Goal: Task Accomplishment & Management: Manage account settings

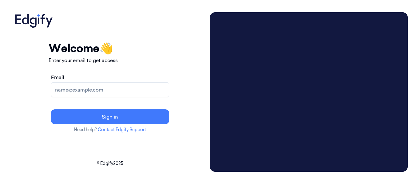
click at [131, 92] on input "Email" at bounding box center [110, 89] width 118 height 15
type input "mjones@averyberkel.com"
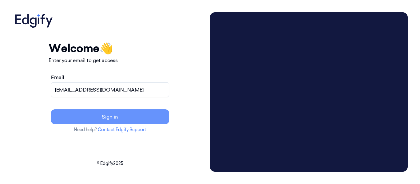
click at [122, 115] on button "Sign in" at bounding box center [110, 116] width 118 height 15
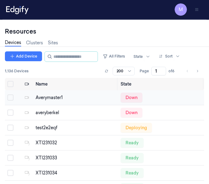
click at [13, 42] on link "Devices" at bounding box center [13, 42] width 16 height 7
click at [74, 58] on input "string" at bounding box center [74, 57] width 43 height 10
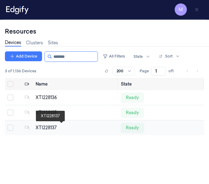
type input "*******"
click at [53, 126] on div "XTI228137" at bounding box center [76, 127] width 80 height 6
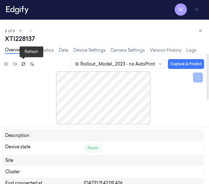
click at [24, 64] on icon at bounding box center [23, 64] width 4 height 4
click at [42, 51] on link "Diagnostics" at bounding box center [41, 50] width 25 height 7
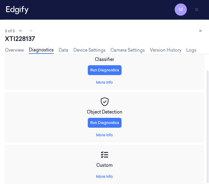
scroll to position [19, 0]
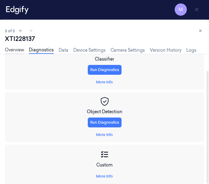
click at [18, 49] on link "Overview" at bounding box center [14, 50] width 19 height 7
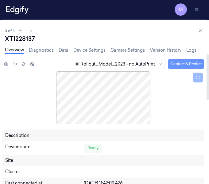
click at [186, 64] on button "Capture & Predict" at bounding box center [186, 64] width 36 height 10
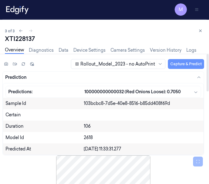
click at [181, 62] on button "Capture & Predict" at bounding box center [186, 64] width 36 height 10
click at [184, 66] on button "Capture & Predict" at bounding box center [186, 64] width 36 height 10
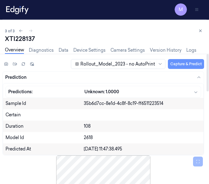
click at [184, 66] on button "Capture & Predict" at bounding box center [186, 64] width 36 height 10
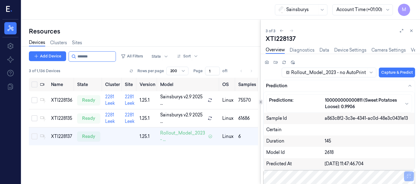
click at [204, 164] on div "Name State Cluster Site Version Model OS Samples Last Ping (+01:00) IP XTI22813…" at bounding box center [143, 128] width 229 height 101
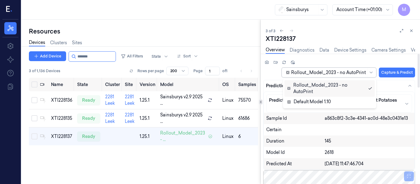
click at [364, 72] on div at bounding box center [328, 72] width 75 height 6
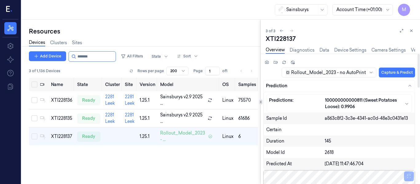
click at [272, 71] on div "Rollout_Model_2023 - no AutoPrint Capture & Predict" at bounding box center [339, 69] width 152 height 21
click at [304, 49] on link "Diagnostics" at bounding box center [301, 50] width 25 height 7
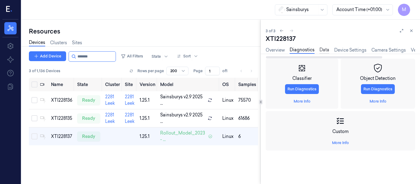
click at [327, 51] on link "Data" at bounding box center [324, 50] width 10 height 7
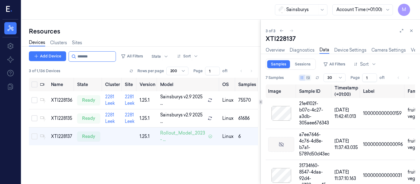
click at [219, 160] on div "Name State Cluster Site Version Model OS Samples Last Ping (+01:00) IP XTI22813…" at bounding box center [143, 128] width 229 height 101
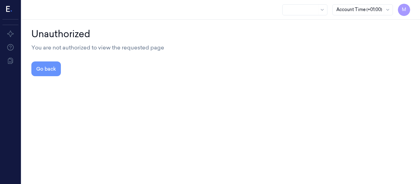
click at [53, 73] on button "Go back" at bounding box center [45, 68] width 29 height 15
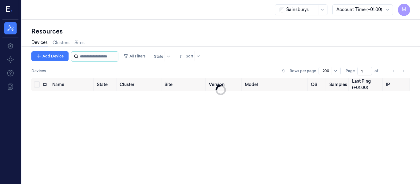
click at [100, 56] on input "string" at bounding box center [98, 57] width 37 height 10
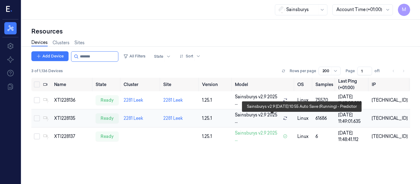
type input "*******"
click at [274, 119] on span "Sainsburys v2.9 2025 ..." at bounding box center [257, 118] width 45 height 13
click at [273, 119] on span "Sainsburys v2.9 2025 ..." at bounding box center [257, 118] width 45 height 13
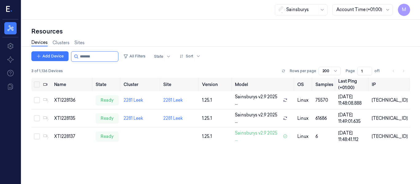
click at [250, 153] on div "Name State Cluster Site Version Model OS Samples Last Ping (+01:00) IP XTI22813…" at bounding box center [220, 128] width 378 height 101
click at [66, 117] on div "XTI228135" at bounding box center [72, 118] width 37 height 6
click at [41, 118] on td at bounding box center [46, 118] width 11 height 18
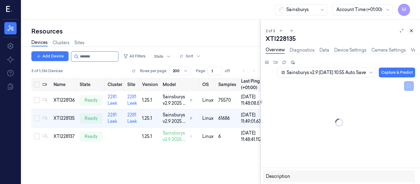
click at [412, 33] on button at bounding box center [410, 30] width 7 height 7
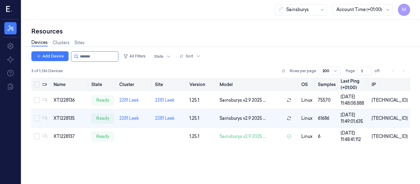
drag, startPoint x: 303, startPoint y: 85, endPoint x: 329, endPoint y: 84, distance: 25.5
click at [329, 84] on tr "Name State Cluster Site Version Model OS Samples Last Ping (+01:00) IP" at bounding box center [220, 85] width 378 height 14
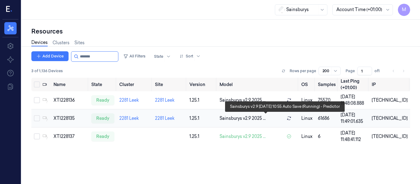
click at [257, 120] on span "Sainsburys v2.9 2025 ..." at bounding box center [242, 118] width 46 height 6
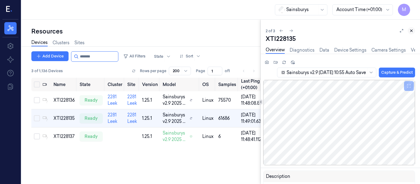
click at [412, 30] on icon at bounding box center [411, 31] width 4 height 4
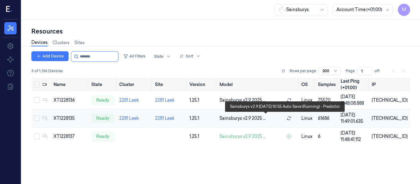
click at [261, 117] on span "Sainsburys v2.9 2025 ..." at bounding box center [242, 118] width 46 height 6
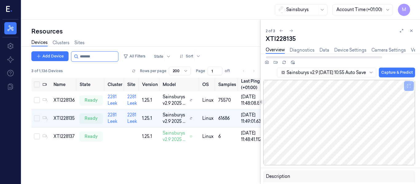
drag, startPoint x: 369, startPoint y: 57, endPoint x: 312, endPoint y: 65, distance: 57.7
click at [312, 58] on div at bounding box center [324, 57] width 116 height 2
click at [279, 50] on link "Overview" at bounding box center [274, 50] width 19 height 7
click at [299, 48] on link "Diagnostics" at bounding box center [301, 50] width 25 height 7
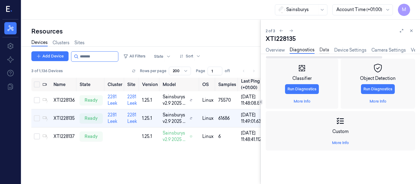
click at [324, 49] on link "Data" at bounding box center [324, 50] width 10 height 7
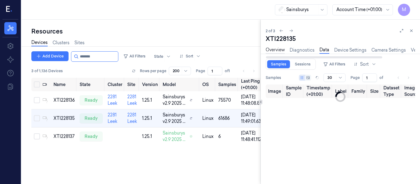
click at [280, 50] on link "Overview" at bounding box center [274, 50] width 19 height 7
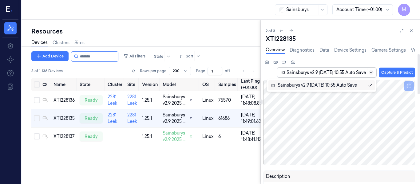
click at [372, 72] on icon at bounding box center [370, 72] width 5 height 5
click at [411, 31] on icon at bounding box center [411, 31] width 2 height 2
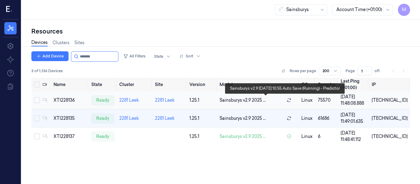
click at [251, 99] on span "Sainsburys v2.9 2025 ..." at bounding box center [242, 100] width 46 height 6
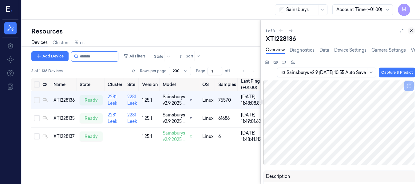
click at [413, 30] on button at bounding box center [410, 30] width 7 height 7
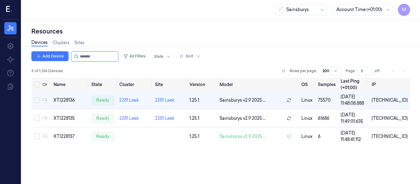
drag, startPoint x: 252, startPoint y: 97, endPoint x: 218, endPoint y: 166, distance: 77.3
click at [218, 166] on div "Name State Cluster Site Version Model OS Samples Last Ping (+01:00) IP XTI22813…" at bounding box center [220, 128] width 378 height 101
click at [362, 98] on div "[DATE] 11:48:08.888" at bounding box center [353, 100] width 26 height 13
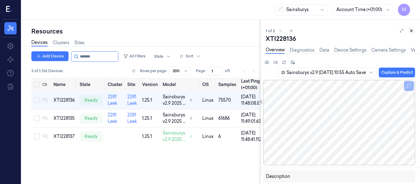
click at [410, 30] on icon at bounding box center [411, 31] width 4 height 4
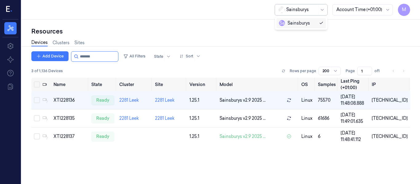
click at [317, 12] on div "Sainsburys" at bounding box center [301, 9] width 53 height 11
click at [353, 35] on div "Resources" at bounding box center [220, 31] width 378 height 9
click at [135, 133] on td at bounding box center [135, 136] width 36 height 18
click at [37, 137] on button "Select row" at bounding box center [37, 136] width 6 height 6
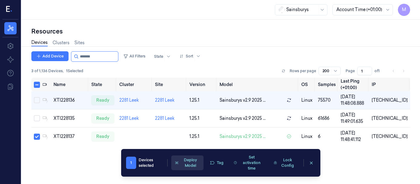
click at [194, 168] on button "Deploy Model" at bounding box center [187, 162] width 32 height 15
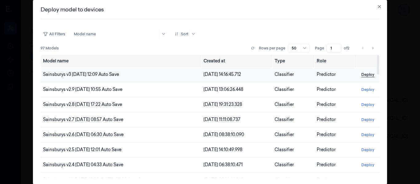
click at [363, 74] on button "Deploy" at bounding box center [367, 74] width 18 height 10
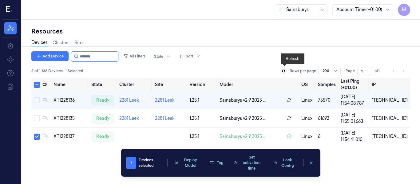
click at [284, 68] on button at bounding box center [282, 70] width 7 height 7
click at [188, 164] on button "Deploy Model" at bounding box center [187, 162] width 32 height 15
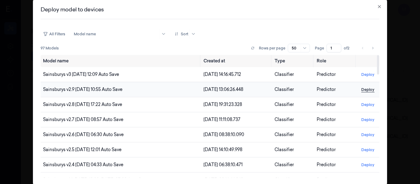
click at [371, 89] on button "Deploy" at bounding box center [367, 89] width 18 height 10
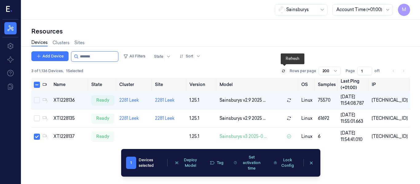
click at [285, 72] on icon at bounding box center [283, 71] width 4 height 4
click at [283, 70] on icon at bounding box center [283, 71] width 4 height 4
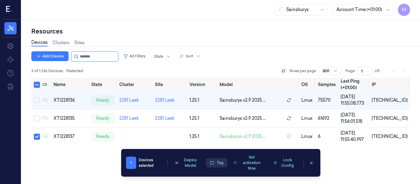
click at [216, 165] on button "Tag" at bounding box center [215, 162] width 21 height 9
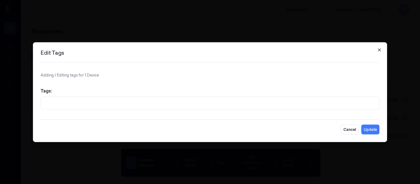
click at [380, 51] on icon "button" at bounding box center [379, 49] width 5 height 5
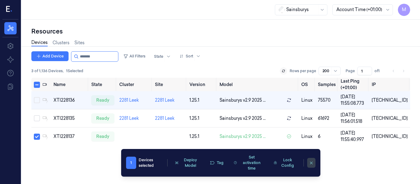
click at [310, 165] on icon "clearSelection" at bounding box center [311, 163] width 5 height 5
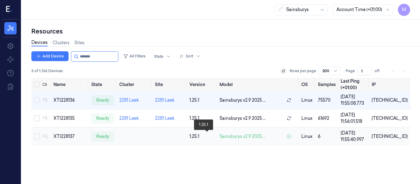
click at [214, 136] on div "1.25.1" at bounding box center [201, 136] width 25 height 6
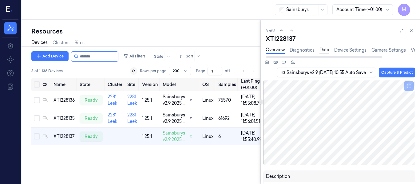
click at [327, 49] on link "Data" at bounding box center [324, 50] width 10 height 7
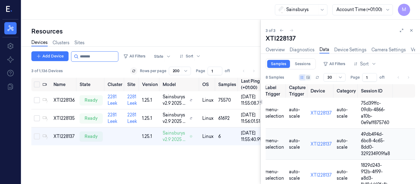
scroll to position [0, 228]
click at [343, 49] on link "Device Settings" at bounding box center [350, 49] width 32 height 7
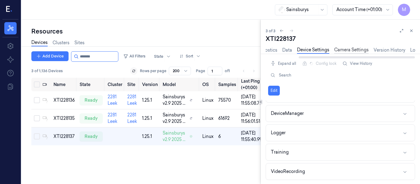
scroll to position [0, 42]
click at [391, 49] on link "Version History" at bounding box center [384, 50] width 32 height 6
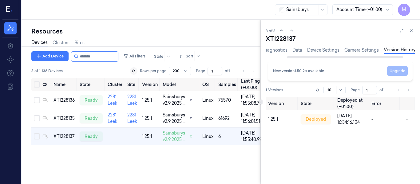
scroll to position [0, 42]
click at [408, 50] on link "Logs" at bounding box center [410, 50] width 10 height 7
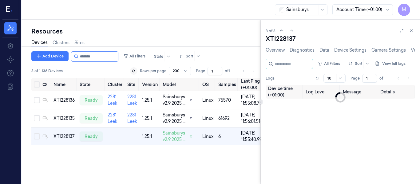
scroll to position [0, 42]
click at [383, 50] on link "Version History" at bounding box center [384, 50] width 32 height 7
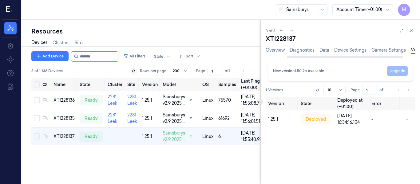
scroll to position [0, 27]
click at [375, 70] on div "New version 1.50.2 is available Upgrade" at bounding box center [340, 71] width 135 height 10
click at [221, 19] on div "Sainsburys Account Time (+01:00) M" at bounding box center [220, 10] width 398 height 20
click at [411, 33] on button at bounding box center [410, 30] width 7 height 7
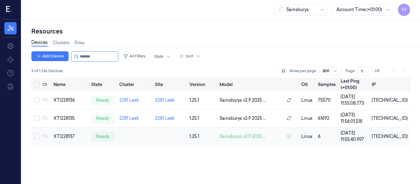
click at [36, 138] on button "Select row" at bounding box center [37, 136] width 6 height 6
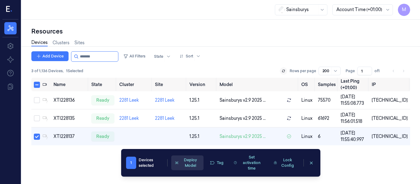
click at [189, 162] on button "Deploy Model" at bounding box center [187, 162] width 32 height 15
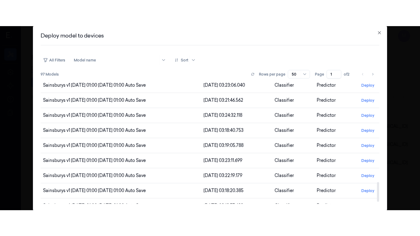
scroll to position [642, 0]
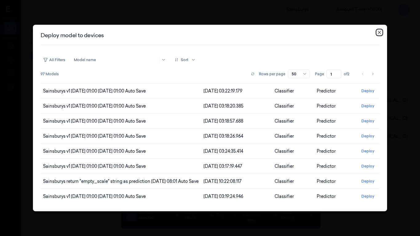
click at [379, 33] on icon "button" at bounding box center [379, 32] width 5 height 5
